Goal: Transaction & Acquisition: Purchase product/service

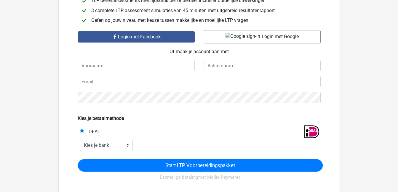
scroll to position [110, 0]
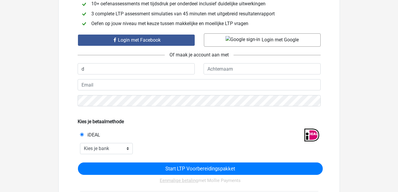
type input "Dione"
click at [151, 94] on form "Login met Facebook Login met Google Of maak je account aan met [PERSON_NAME] je…" at bounding box center [199, 138] width 243 height 214
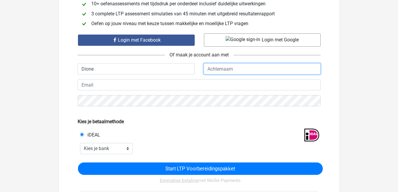
click at [218, 69] on input "text" at bounding box center [261, 68] width 117 height 11
type input "marten"
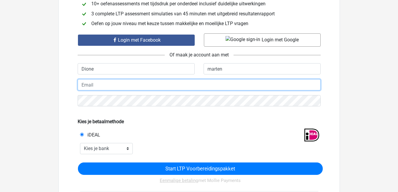
click at [154, 85] on input "email" at bounding box center [199, 84] width 243 height 11
type input "[EMAIL_ADDRESS][DOMAIN_NAME]"
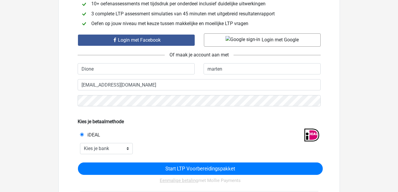
click at [249, 153] on div at bounding box center [229, 148] width 185 height 11
click at [127, 150] on select "Kies je bank ABN AMRO ING Rabobank ASN Bank bunq Knab N26 NN Regiobank Revolut …" at bounding box center [106, 148] width 53 height 11
select select "ideal_[SWIFT_CODE]"
click at [80, 143] on select "Kies je bank ABN AMRO ING Rabobank ASN Bank bunq Knab N26 NN Regiobank Revolut …" at bounding box center [106, 148] width 53 height 11
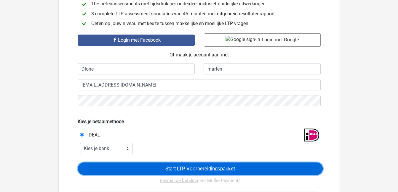
click at [180, 168] on input "Start LTP Voorbereidingspakket" at bounding box center [200, 169] width 244 height 12
